Goal: Complete application form: Complete application form

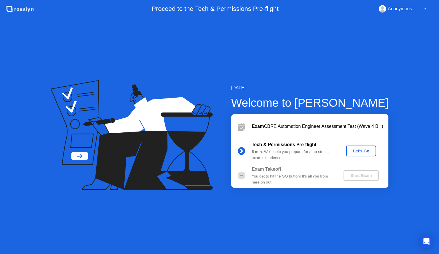
click at [359, 153] on div "Let's Go" at bounding box center [360, 151] width 25 height 5
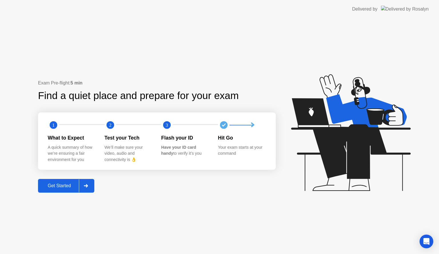
click at [90, 182] on div at bounding box center [86, 186] width 14 height 13
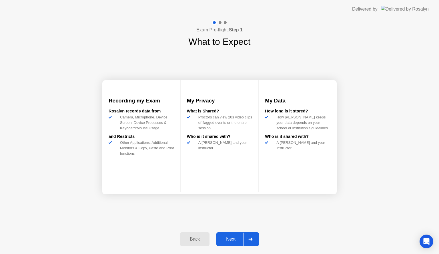
click at [236, 238] on div "Next" at bounding box center [230, 239] width 25 height 5
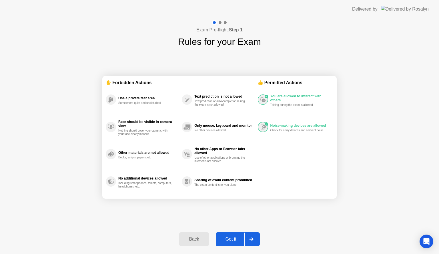
click at [235, 237] on div "Got it" at bounding box center [231, 239] width 27 height 5
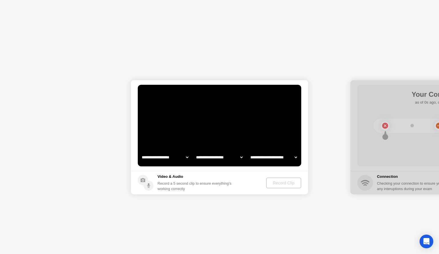
select select "**********"
select select "*******"
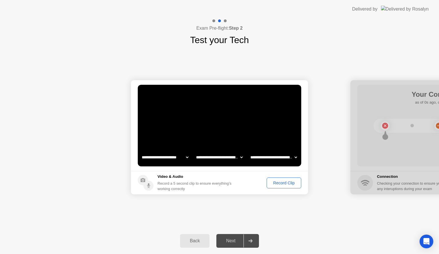
click at [288, 184] on div "Record Clip" at bounding box center [284, 183] width 31 height 5
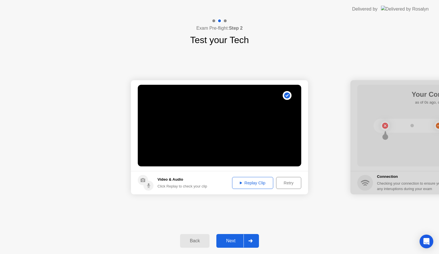
click at [251, 184] on div "Replay Clip" at bounding box center [252, 183] width 37 height 5
click at [285, 207] on div "**********" at bounding box center [219, 137] width 439 height 181
click at [238, 240] on div "Next" at bounding box center [230, 241] width 25 height 5
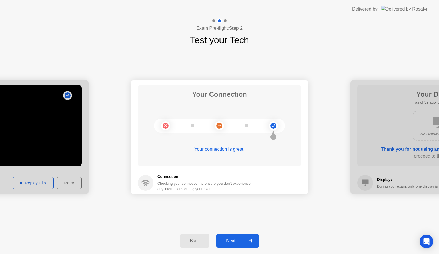
click at [234, 239] on div "Next" at bounding box center [230, 241] width 25 height 5
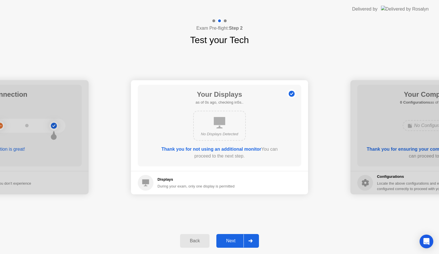
click at [240, 236] on button "Next" at bounding box center [237, 241] width 43 height 14
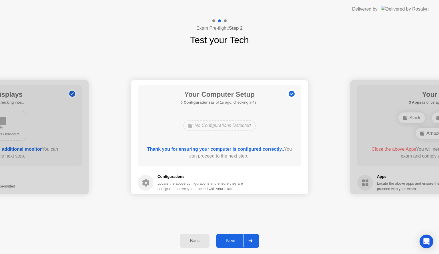
click at [240, 236] on button "Next" at bounding box center [237, 241] width 43 height 14
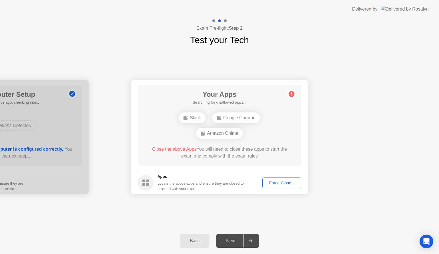
click at [286, 182] on div "Force Close..." at bounding box center [281, 183] width 35 height 5
click at [277, 184] on div "Force Close..." at bounding box center [281, 183] width 35 height 5
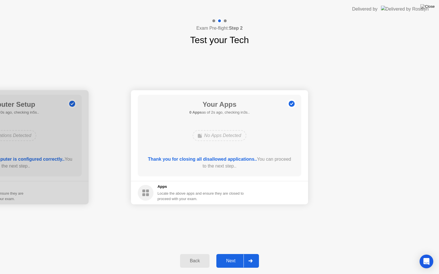
click at [232, 254] on button "Next" at bounding box center [237, 261] width 43 height 14
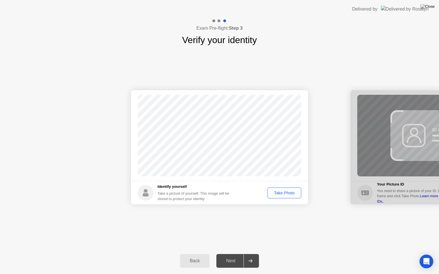
click at [281, 195] on div "Take Photo" at bounding box center [285, 193] width 30 height 5
click at [290, 189] on button "Retake" at bounding box center [288, 193] width 26 height 11
click at [290, 189] on button "Take Photo" at bounding box center [285, 193] width 34 height 11
click at [234, 254] on div "Next" at bounding box center [230, 261] width 25 height 5
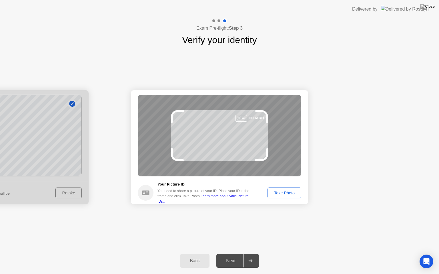
click at [277, 195] on div "Take Photo" at bounding box center [285, 193] width 30 height 5
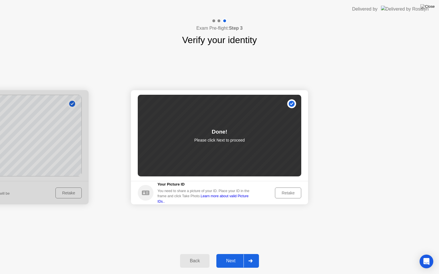
click at [292, 191] on div "Retake" at bounding box center [288, 193] width 22 height 5
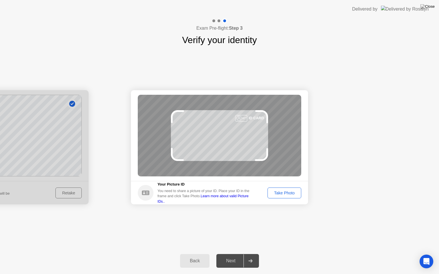
click at [292, 191] on div "Take Photo" at bounding box center [285, 193] width 30 height 5
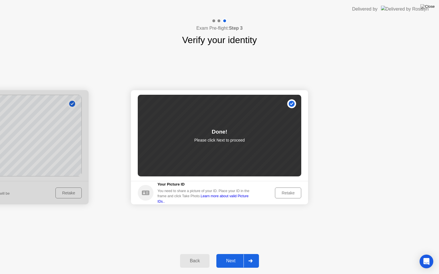
click at [236, 254] on div "Next" at bounding box center [230, 261] width 25 height 5
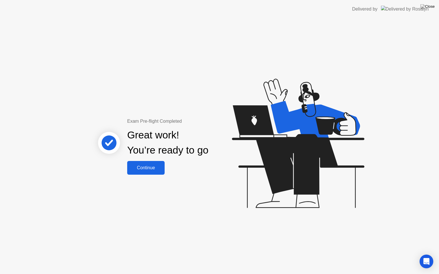
click at [149, 172] on button "Continue" at bounding box center [145, 168] width 37 height 14
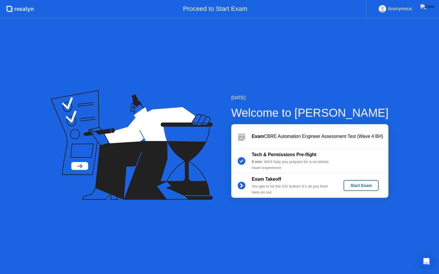
click at [366, 185] on div "Start Exam" at bounding box center [361, 186] width 31 height 5
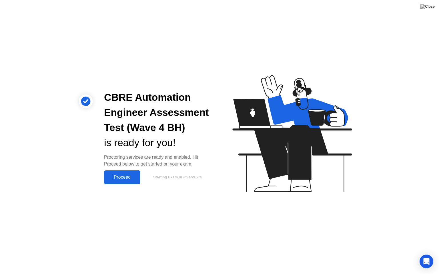
click at [135, 176] on div "Proceed" at bounding box center [122, 177] width 33 height 5
